Goal: Task Accomplishment & Management: Use online tool/utility

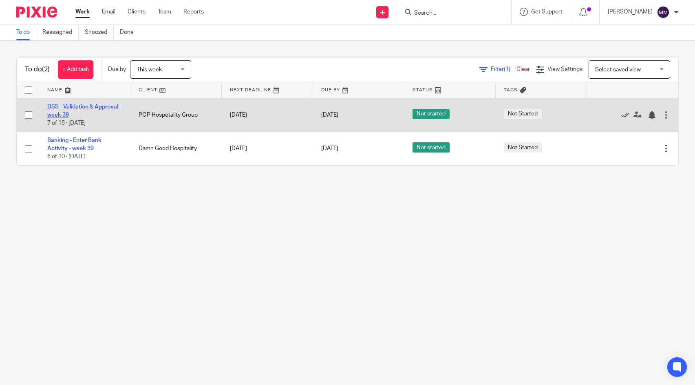
click at [93, 107] on link "DSS - Validation & Approval - week 39" at bounding box center [84, 111] width 74 height 14
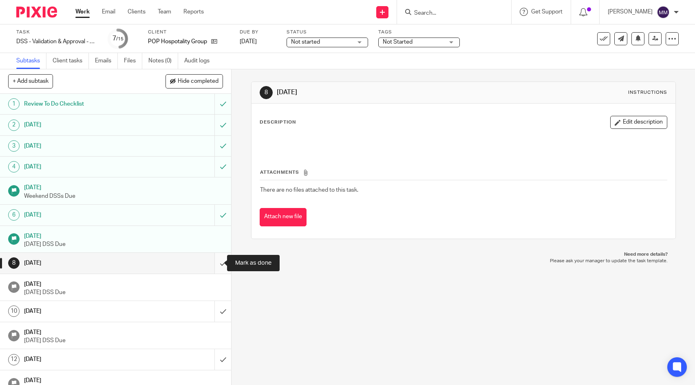
click at [215, 264] on input "submit" at bounding box center [115, 263] width 231 height 20
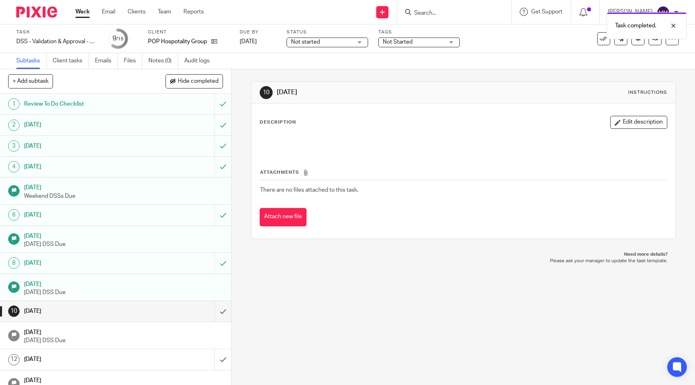
click at [84, 10] on link "Work" at bounding box center [82, 12] width 14 height 8
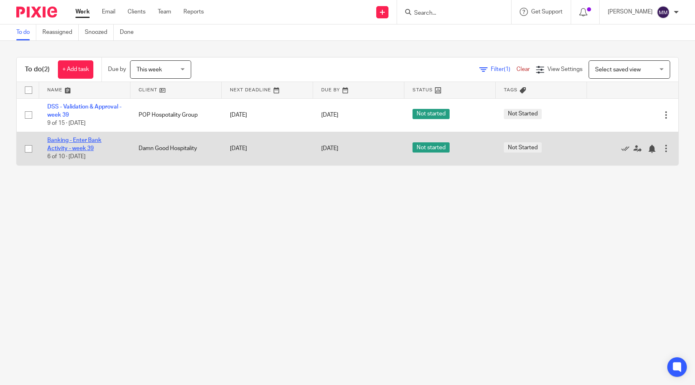
click at [89, 138] on link "Banking - Enter Bank Activity - week 39" at bounding box center [74, 144] width 54 height 14
